Goal: Navigation & Orientation: Find specific page/section

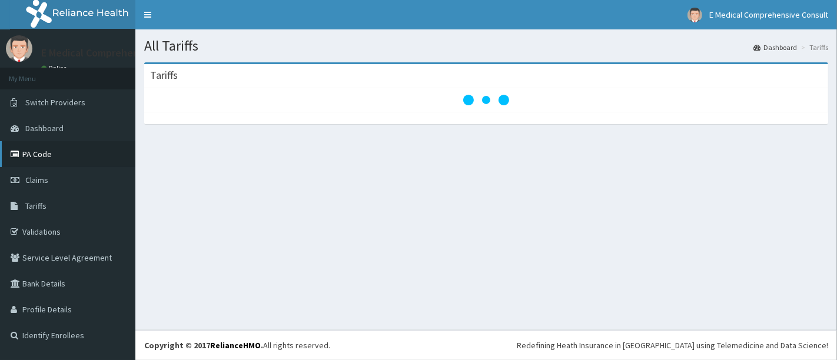
click at [37, 159] on link "PA Code" at bounding box center [67, 154] width 135 height 26
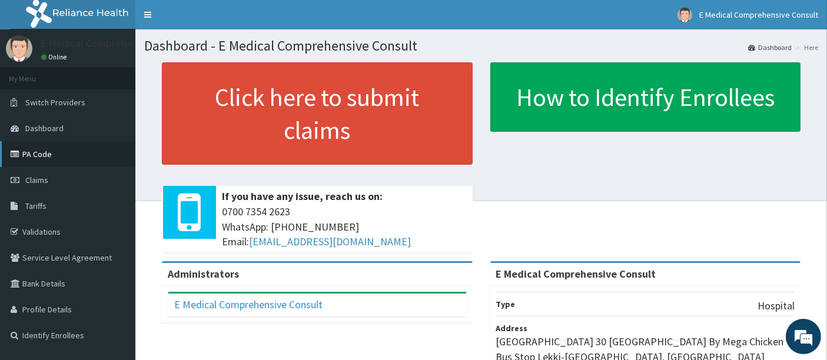
click at [44, 150] on link "PA Code" at bounding box center [67, 154] width 135 height 26
